Goal: Navigation & Orientation: Understand site structure

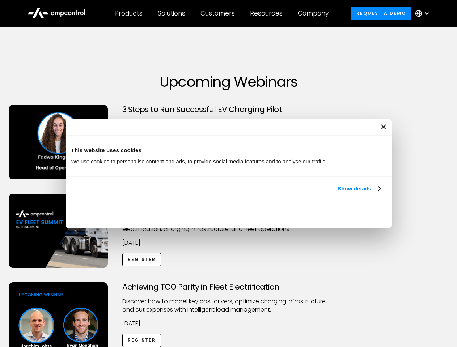
click at [338, 193] on link "Show details" at bounding box center [359, 189] width 43 height 9
click at [0, 0] on div "Necessary cookies help make a website usable by enabling basic functions like p…" at bounding box center [0, 0] width 0 height 0
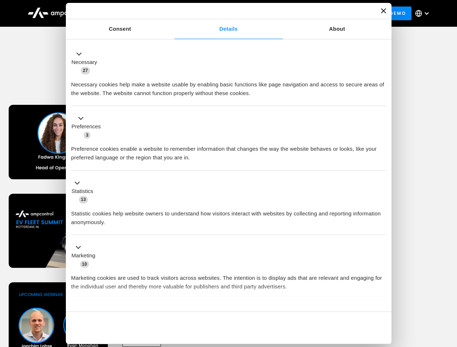
click at [449, 292] on div "Achieving TCO Parity in Fleet Electrification Discover how to model key cost dr…" at bounding box center [228, 340] width 454 height 114
click at [223, 13] on div "Customers" at bounding box center [217, 13] width 34 height 8
click at [128, 13] on div "Products" at bounding box center [128, 13] width 27 height 8
click at [172, 13] on div "Solutions" at bounding box center [171, 13] width 27 height 8
click at [219, 13] on div "Customers" at bounding box center [217, 13] width 34 height 8
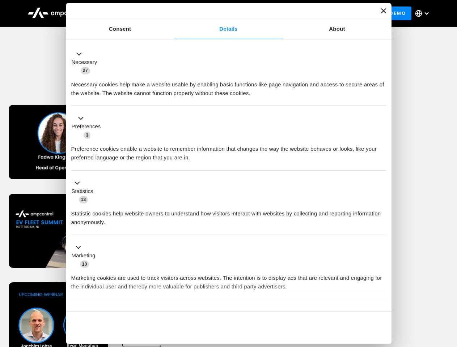
click at [268, 13] on div "Resources" at bounding box center [266, 13] width 33 height 8
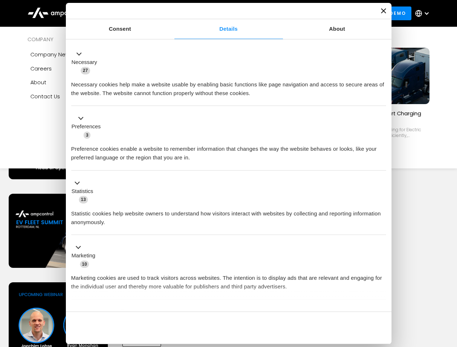
click at [315, 13] on div "Company" at bounding box center [313, 13] width 31 height 8
